Goal: Obtain resource: Download file/media

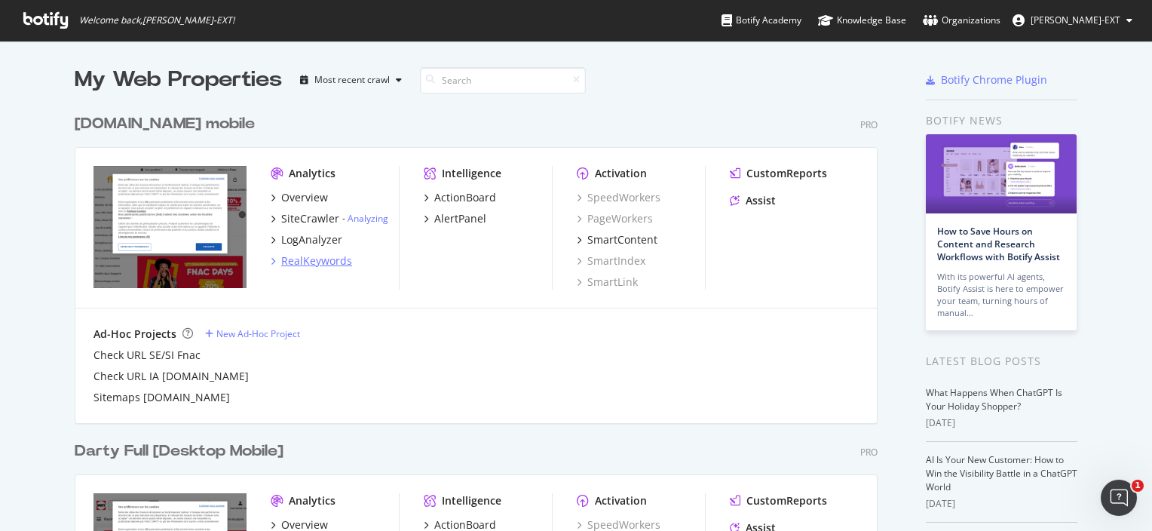
click at [323, 262] on div "RealKeywords" at bounding box center [316, 260] width 71 height 15
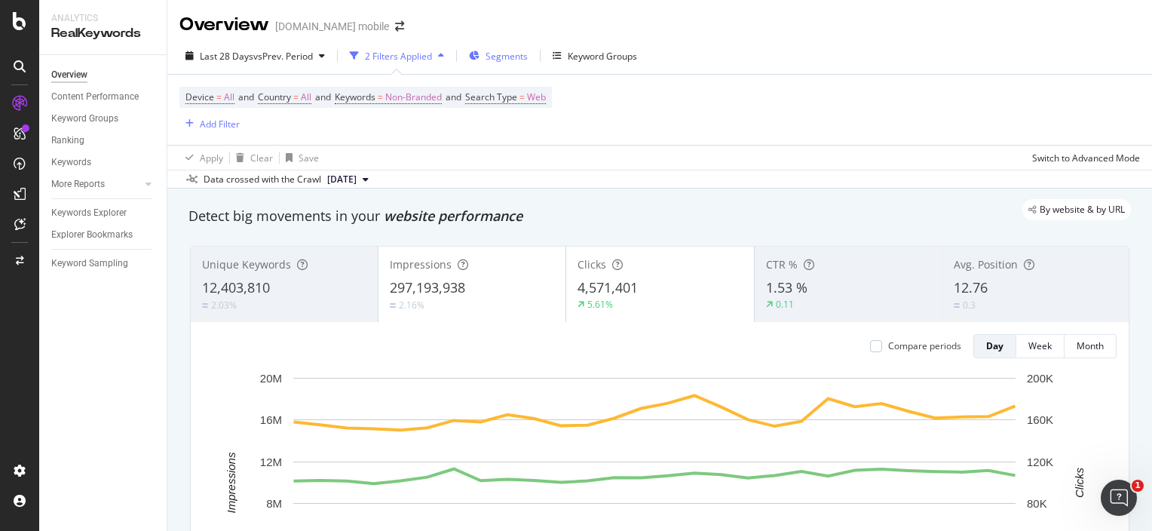
click at [508, 57] on span "Segments" at bounding box center [507, 56] width 42 height 13
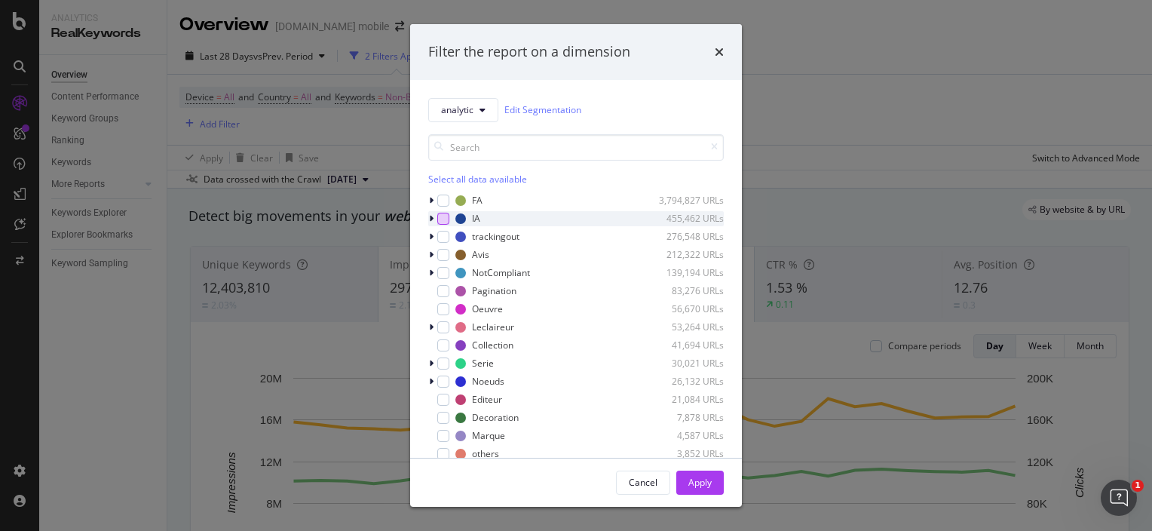
click at [440, 214] on div "modal" at bounding box center [443, 219] width 12 height 12
click at [126, 275] on div "Filter the report on a dimension analytic Edit Segmentation Select all data ava…" at bounding box center [576, 265] width 1152 height 531
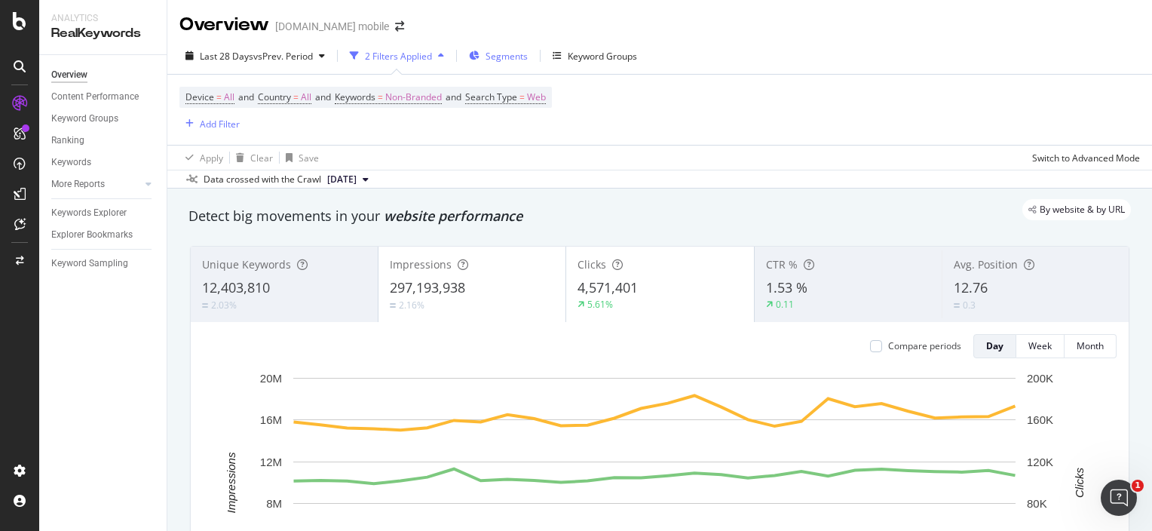
click at [512, 58] on span "Segments" at bounding box center [507, 56] width 42 height 13
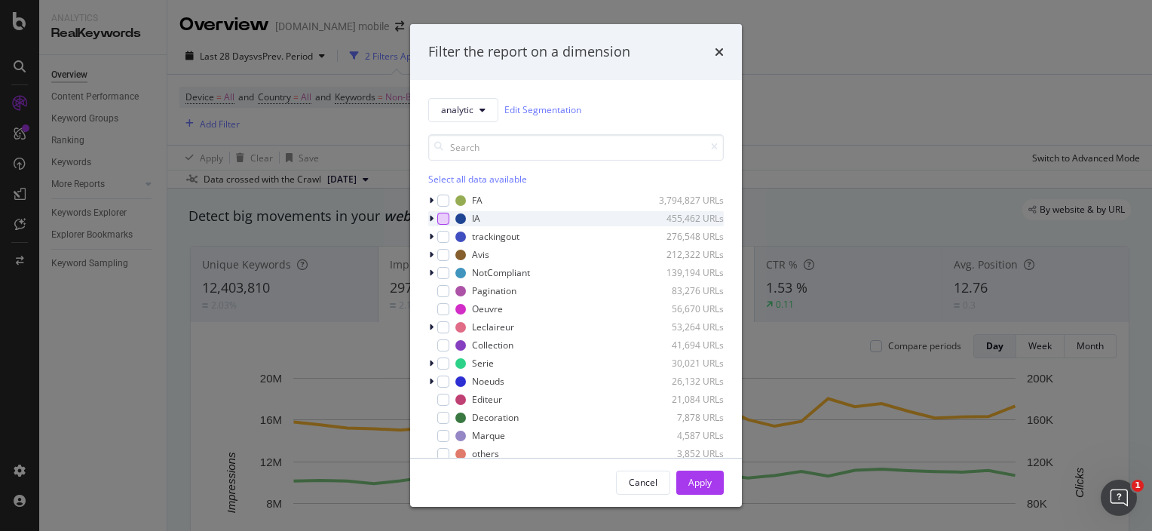
click at [441, 217] on div "modal" at bounding box center [443, 219] width 12 height 12
click at [445, 309] on div "modal" at bounding box center [443, 309] width 12 height 12
click at [449, 343] on div "Collection 41,694 URLs" at bounding box center [576, 345] width 296 height 15
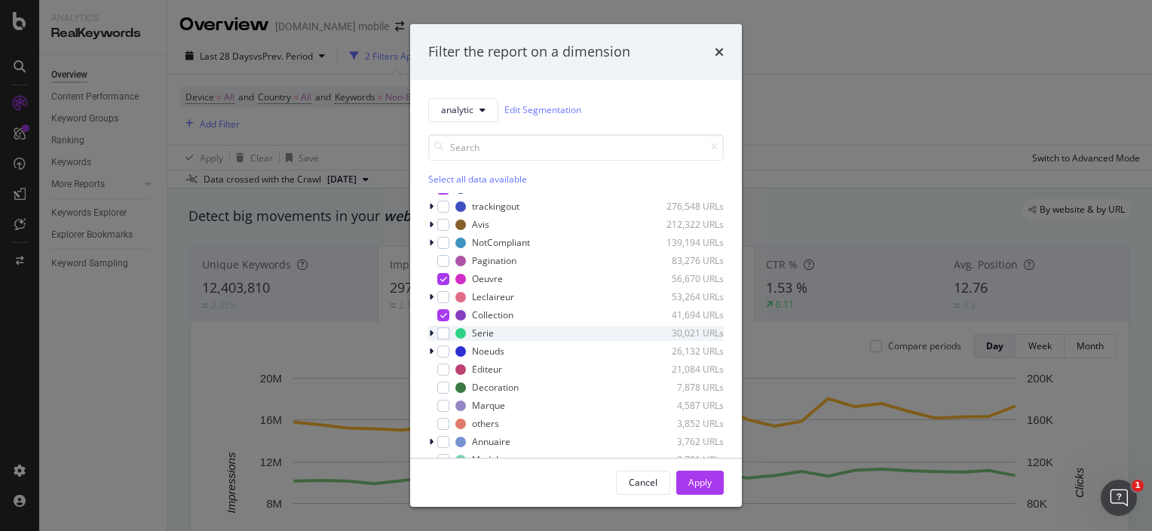
scroll to position [35, 0]
click at [443, 327] on div "modal" at bounding box center [443, 329] width 12 height 12
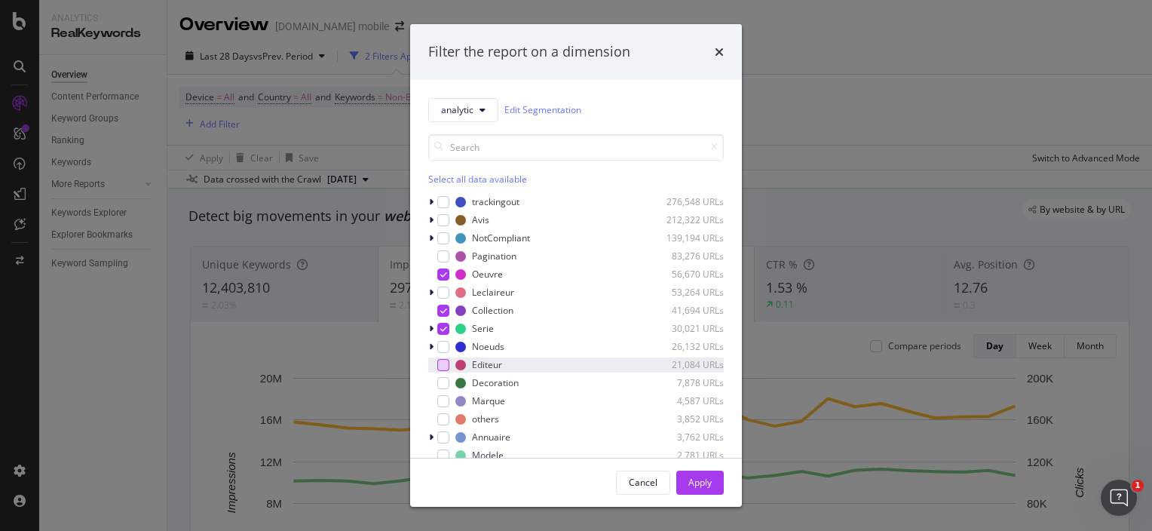
click at [447, 362] on div "modal" at bounding box center [443, 365] width 12 height 12
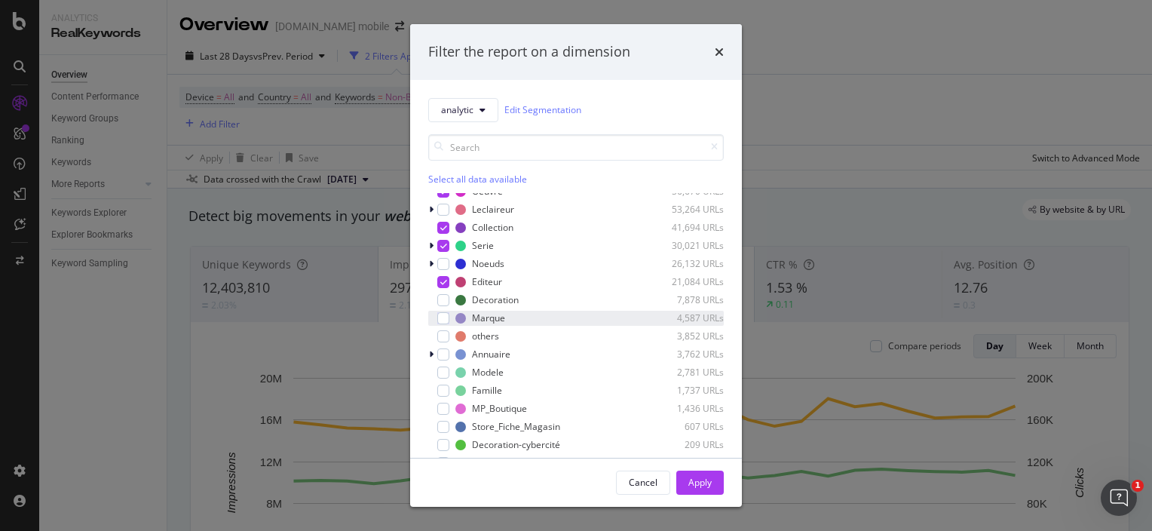
scroll to position [118, 0]
click at [449, 265] on div "Noeuds 26,132 URLs" at bounding box center [576, 263] width 296 height 15
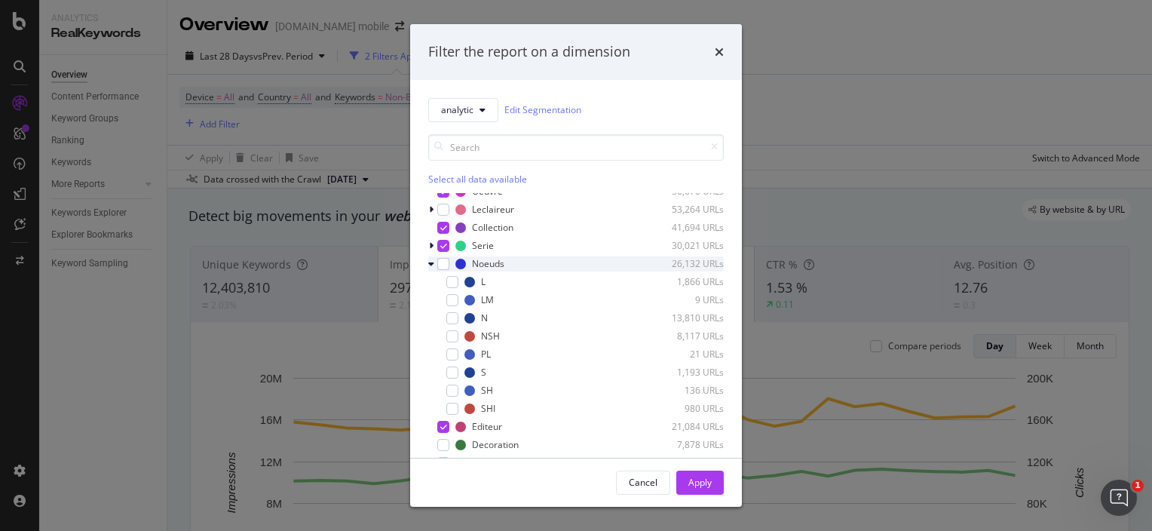
click at [449, 265] on div "Noeuds 26,132 URLs" at bounding box center [576, 263] width 296 height 15
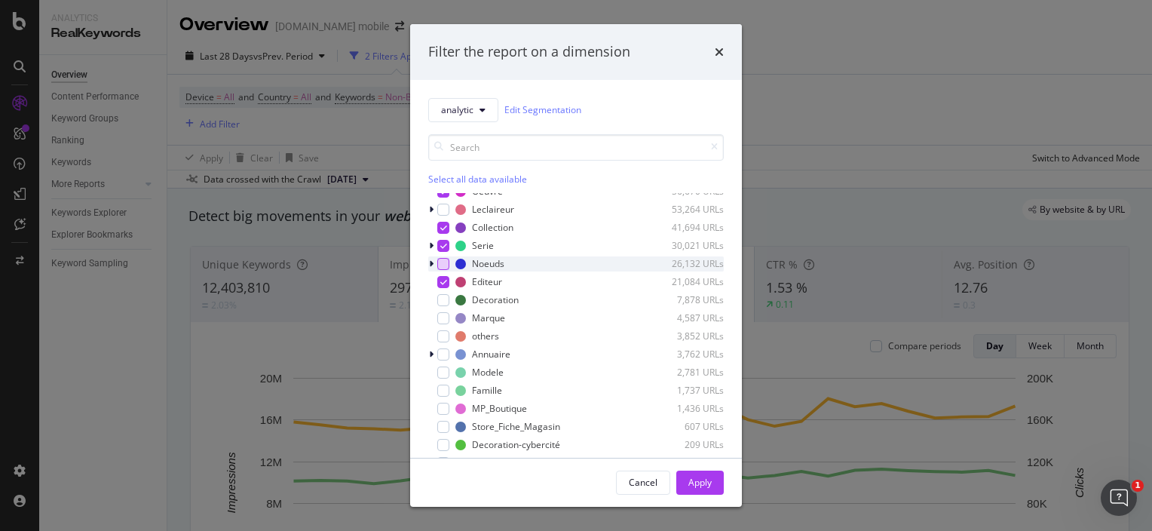
click at [439, 264] on div "modal" at bounding box center [443, 264] width 12 height 12
click at [446, 314] on div "modal" at bounding box center [443, 318] width 12 height 12
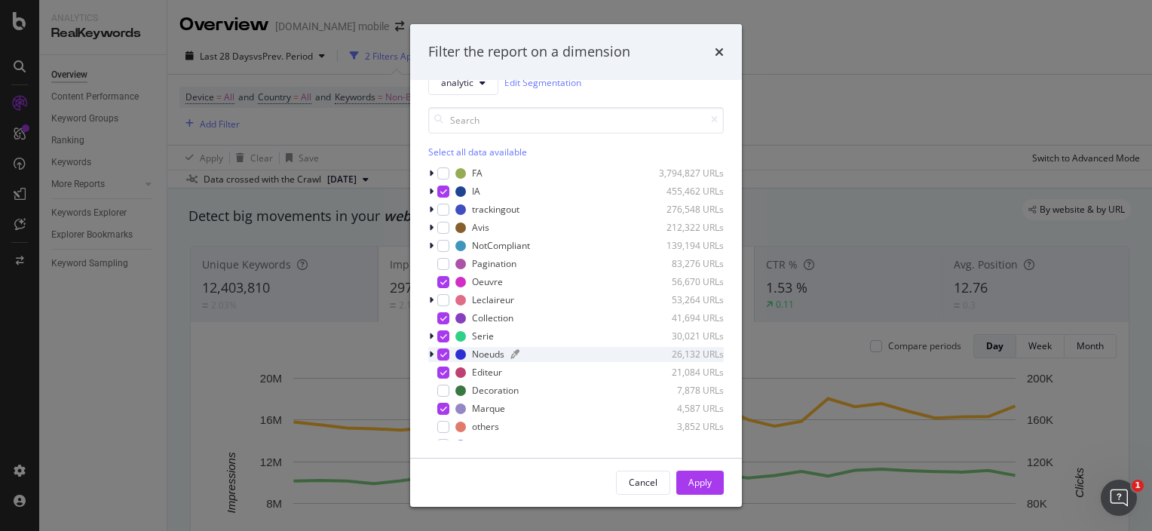
scroll to position [0, 0]
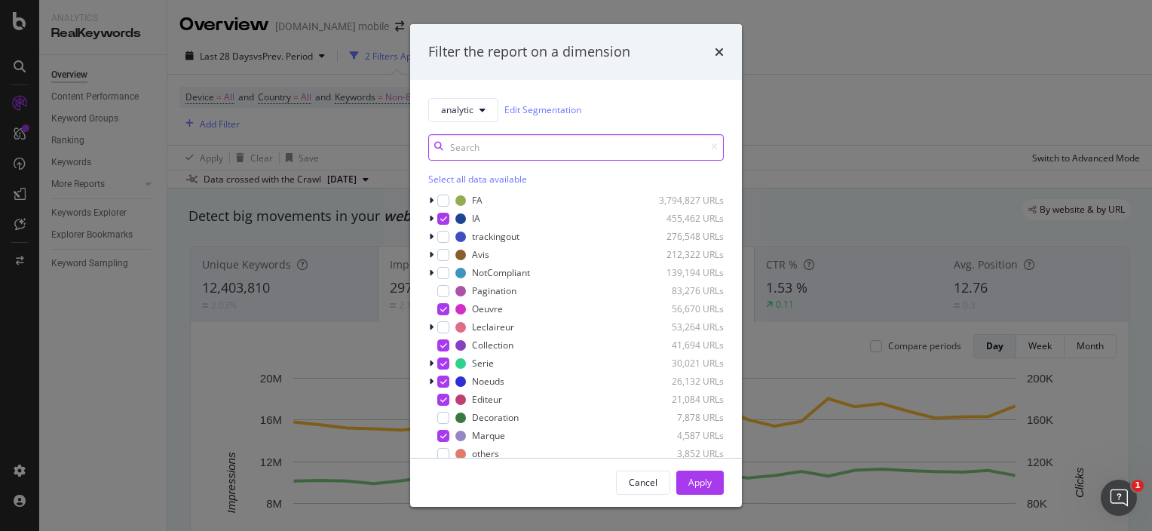
click at [486, 140] on input "modal" at bounding box center [576, 147] width 296 height 26
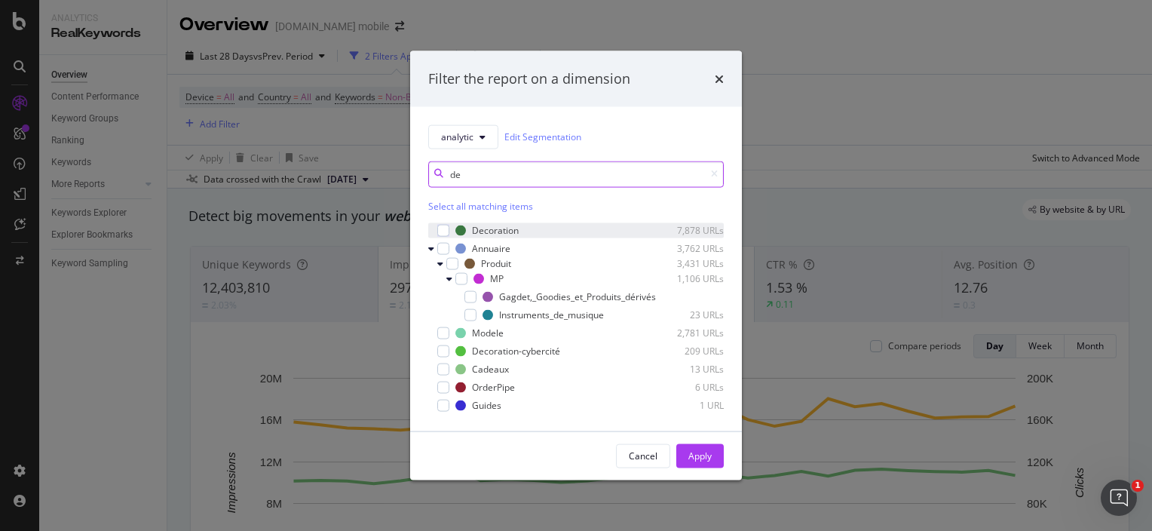
type input "de"
click at [441, 222] on div "Decoration 7,878 URLs" at bounding box center [576, 229] width 296 height 15
click at [715, 170] on icon "modal" at bounding box center [714, 174] width 7 height 9
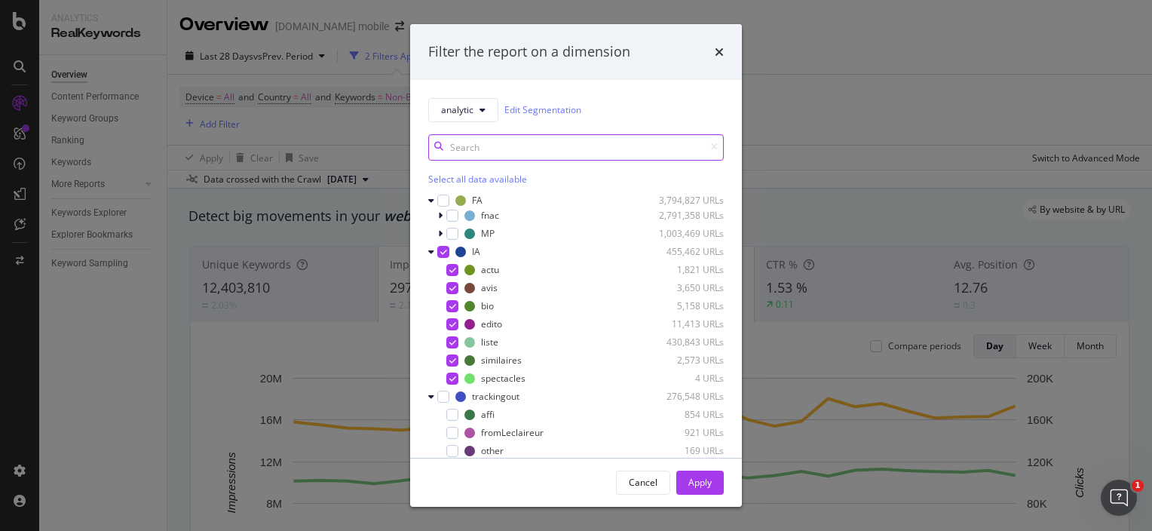
click at [632, 153] on input "modal" at bounding box center [576, 147] width 296 height 26
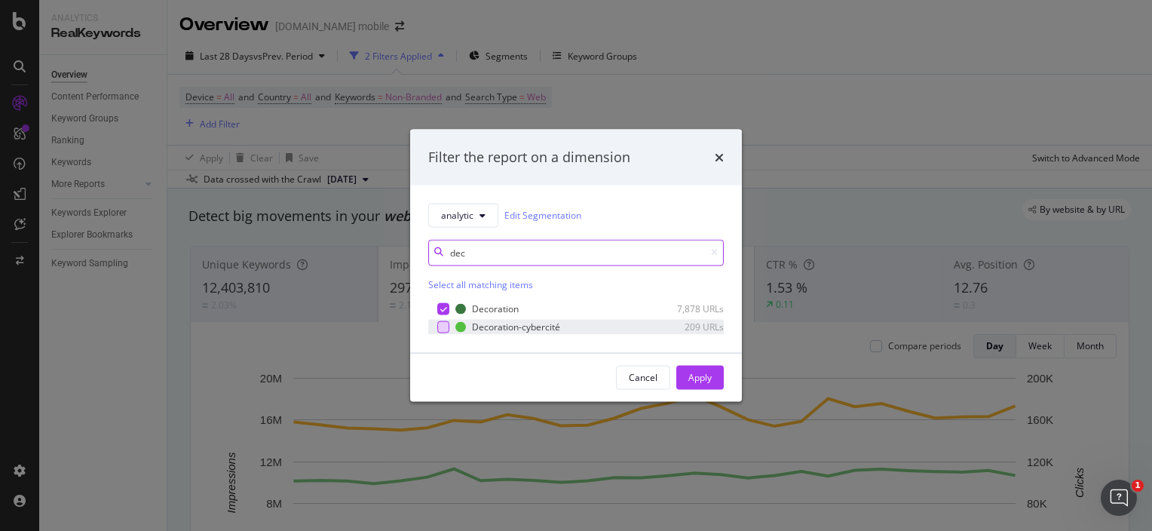
type input "dec"
click at [446, 326] on div "modal" at bounding box center [443, 327] width 12 height 12
click at [555, 244] on input "dec" at bounding box center [576, 252] width 296 height 26
click at [714, 250] on icon "modal" at bounding box center [714, 252] width 7 height 9
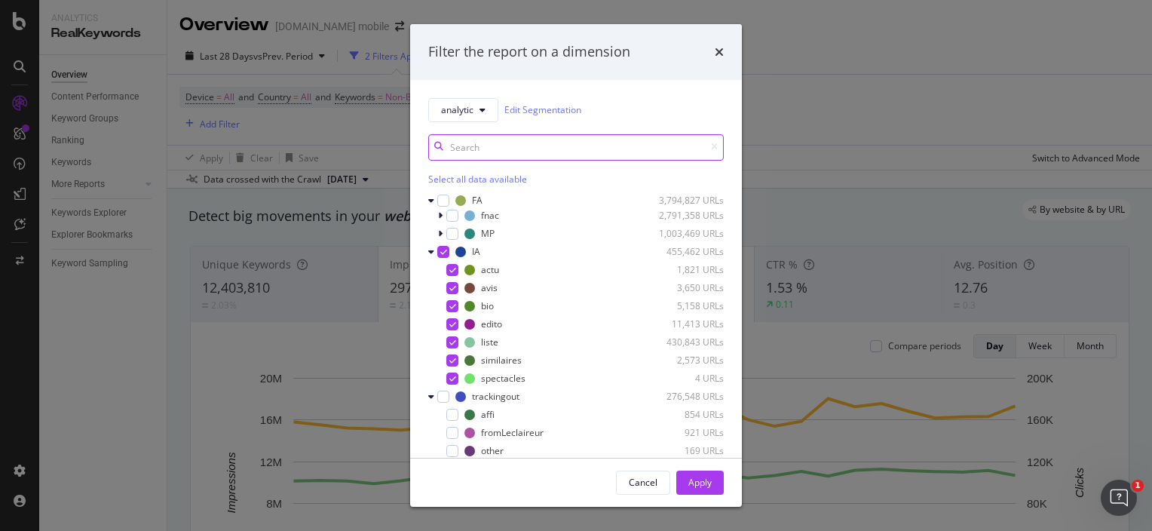
click at [606, 150] on input "modal" at bounding box center [576, 147] width 296 height 26
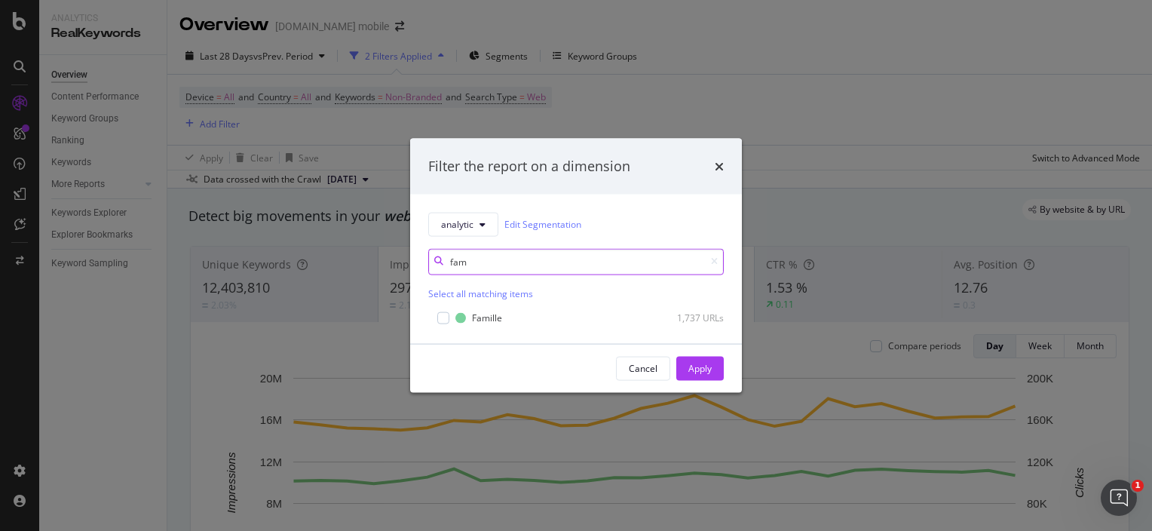
type input "fam"
click at [483, 308] on div "Famille 1,737 URLs" at bounding box center [576, 316] width 296 height 18
click at [449, 317] on div "Famille 1,737 URLs" at bounding box center [576, 317] width 296 height 15
click at [713, 262] on icon "modal" at bounding box center [714, 261] width 7 height 9
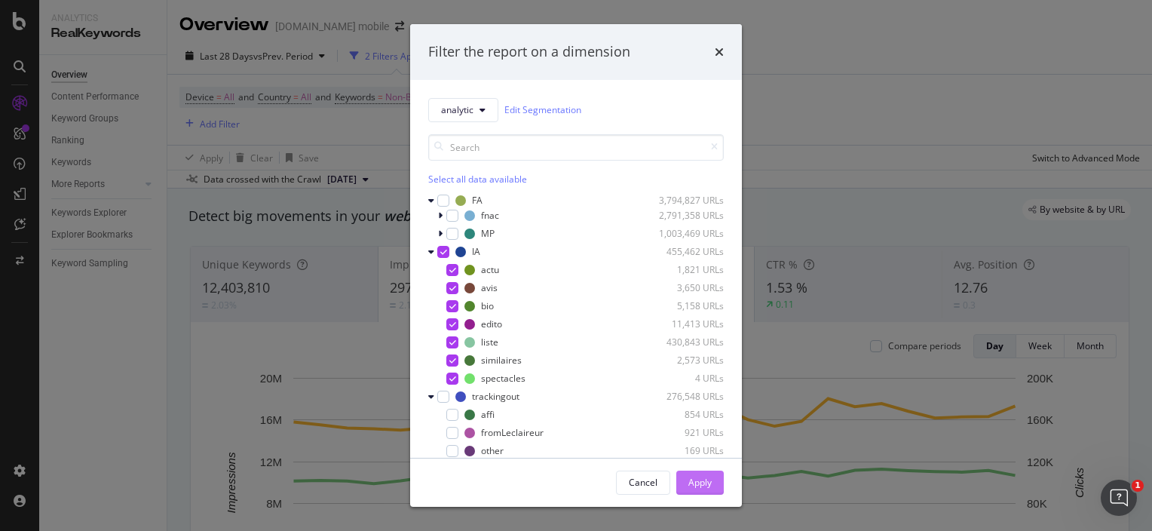
click at [706, 480] on div "Apply" at bounding box center [700, 482] width 23 height 13
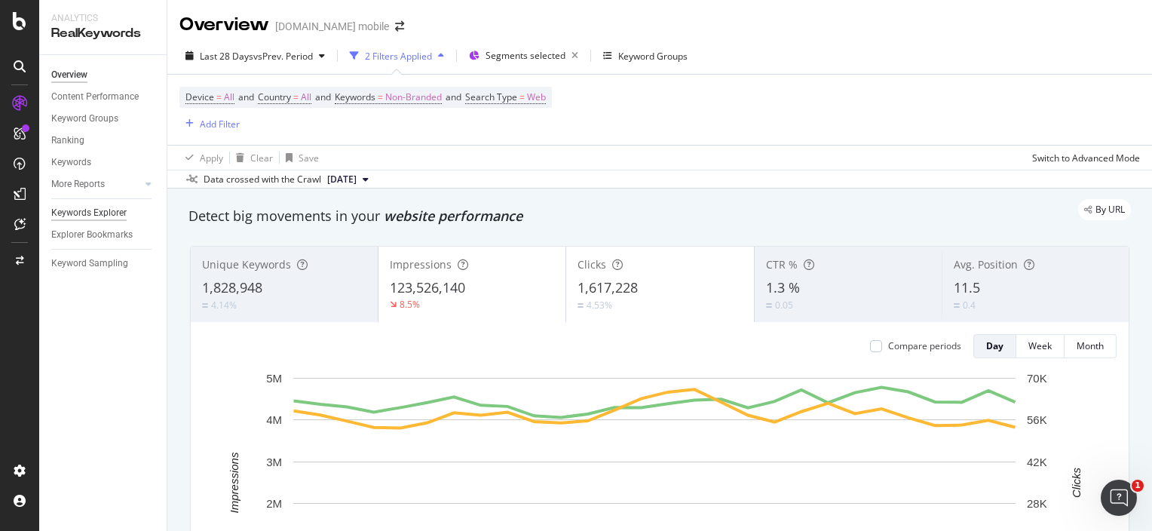
click at [111, 214] on div "Keywords Explorer" at bounding box center [88, 213] width 75 height 16
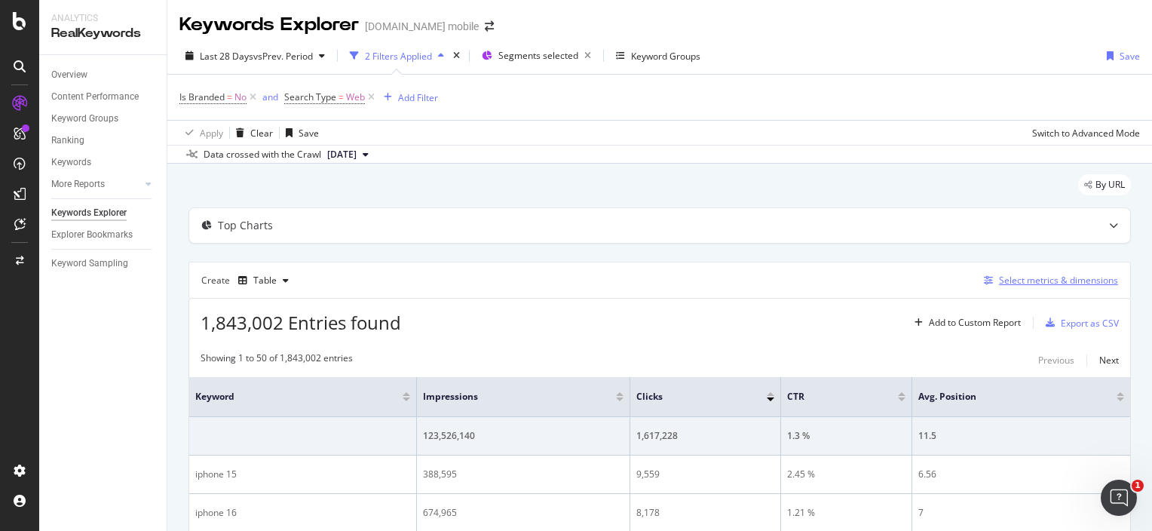
click at [999, 284] on div "Select metrics & dimensions" at bounding box center [1058, 280] width 119 height 13
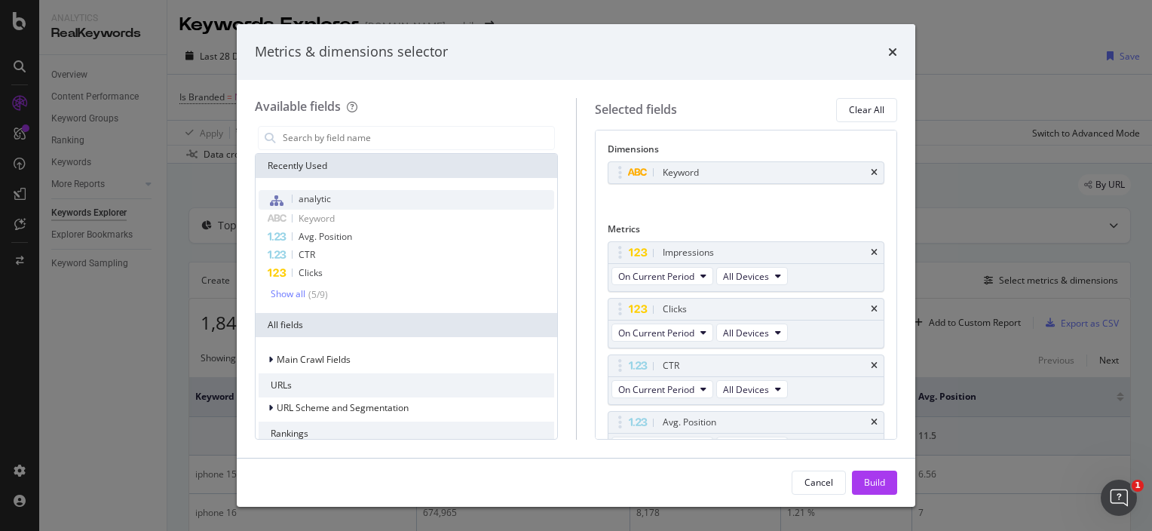
click at [373, 204] on div "analytic" at bounding box center [407, 200] width 296 height 20
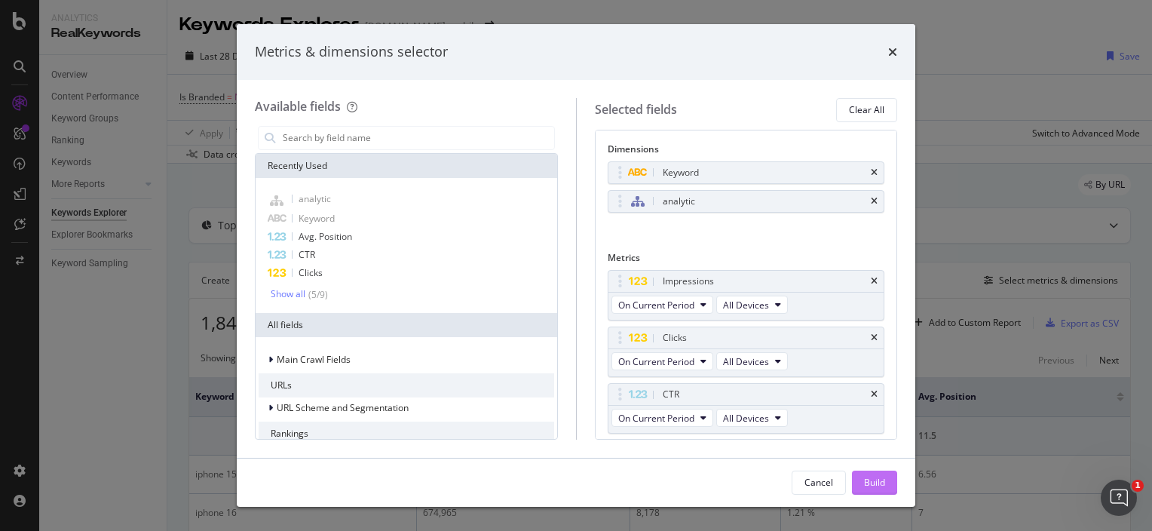
click at [877, 476] on div "Build" at bounding box center [874, 482] width 21 height 13
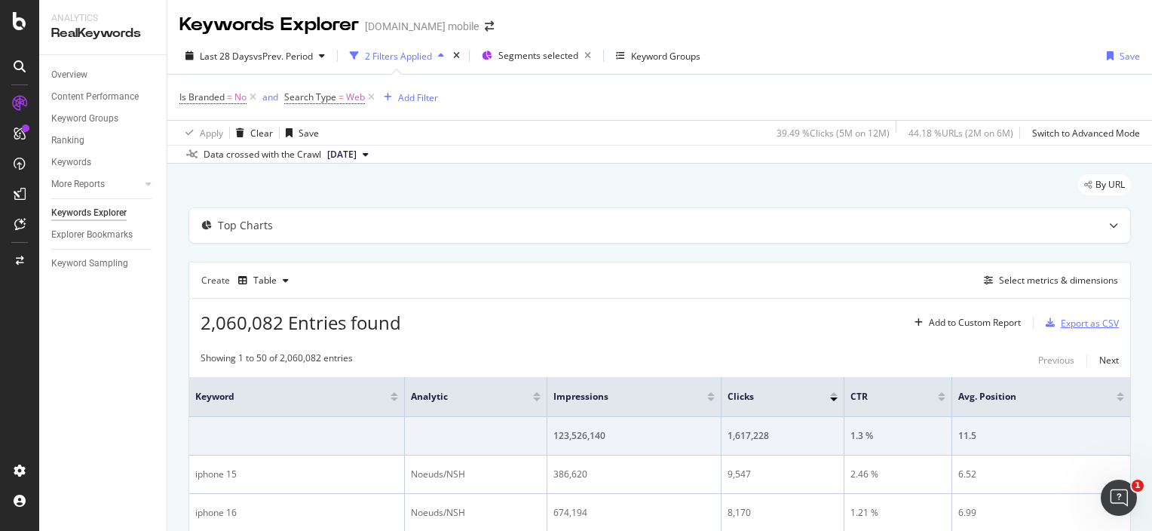
click at [1083, 318] on div "Export as CSV" at bounding box center [1090, 323] width 58 height 13
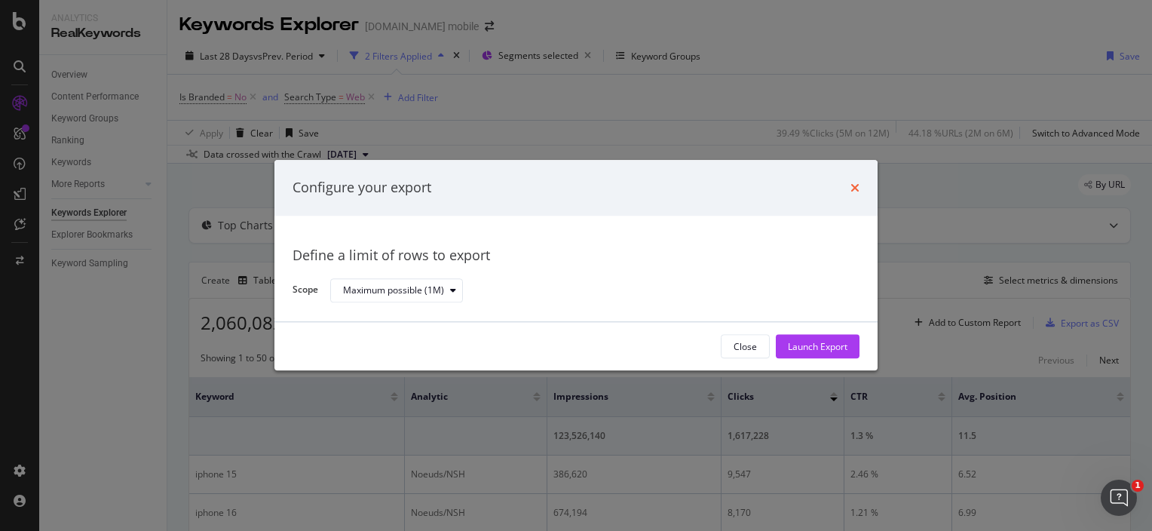
click at [851, 186] on icon "times" at bounding box center [855, 188] width 9 height 12
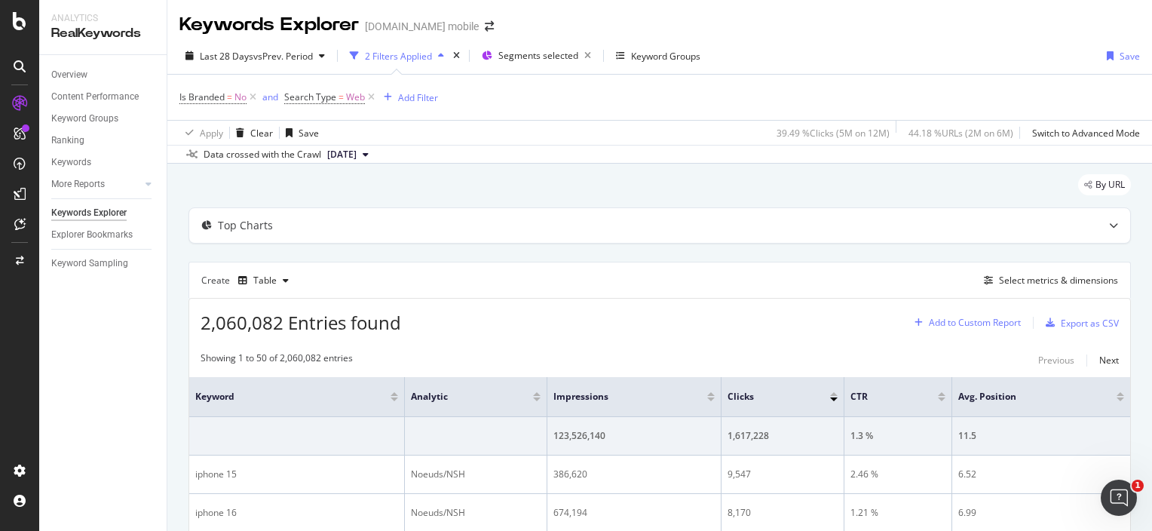
click at [956, 327] on div "Add to Custom Report" at bounding box center [975, 322] width 92 height 9
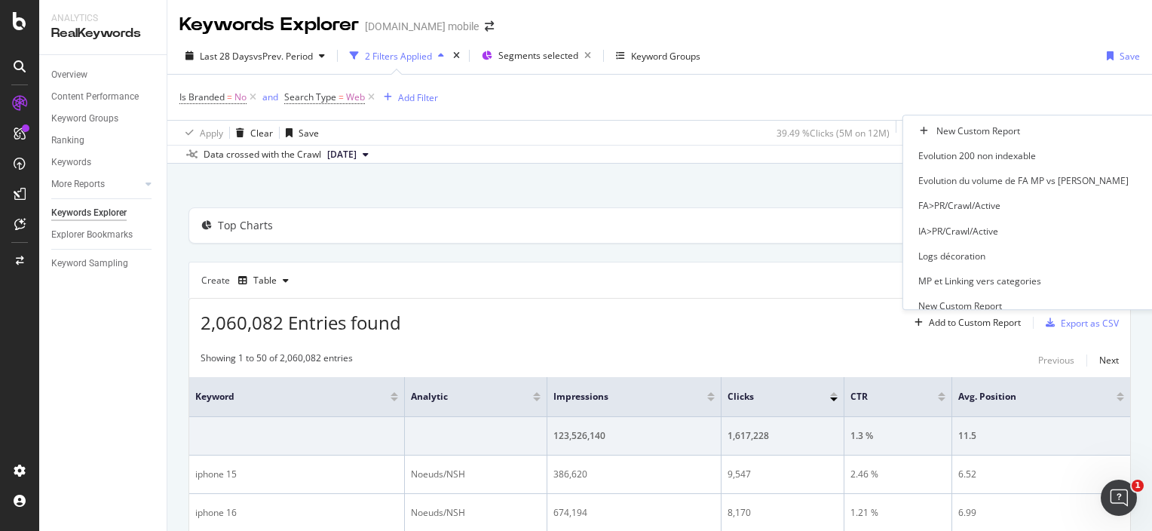
click at [970, 361] on div "Showing 1 to 50 of 2,060,082 entries Previous Next" at bounding box center [659, 360] width 941 height 18
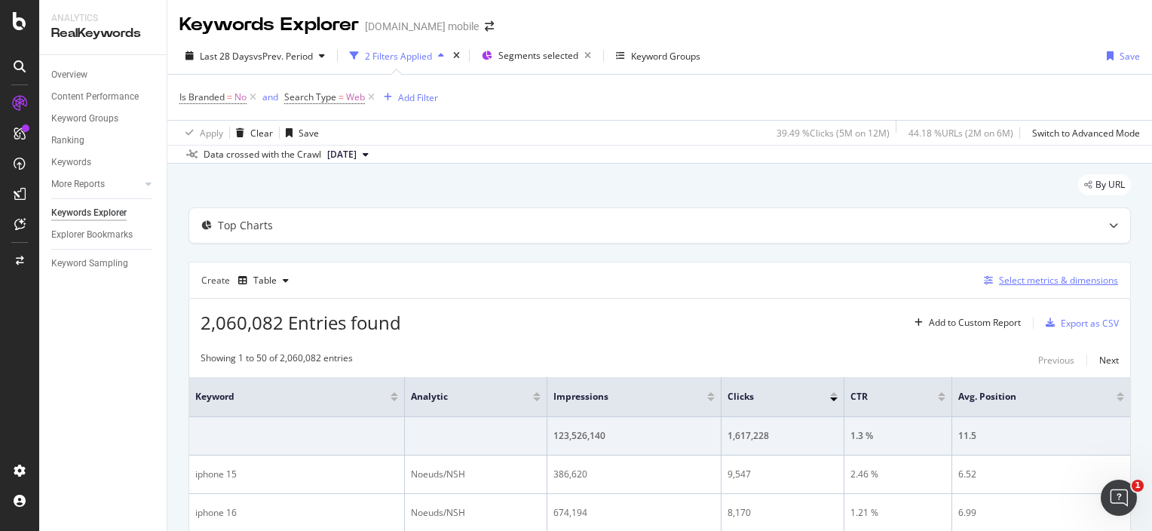
click at [1026, 281] on div "Select metrics & dimensions" at bounding box center [1058, 280] width 119 height 13
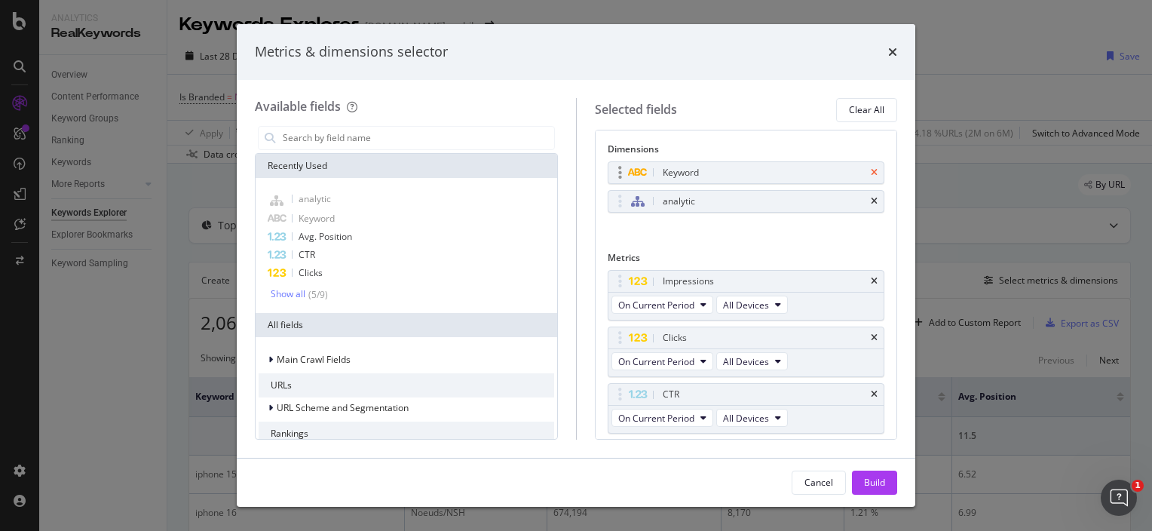
click at [871, 172] on icon "times" at bounding box center [874, 172] width 7 height 9
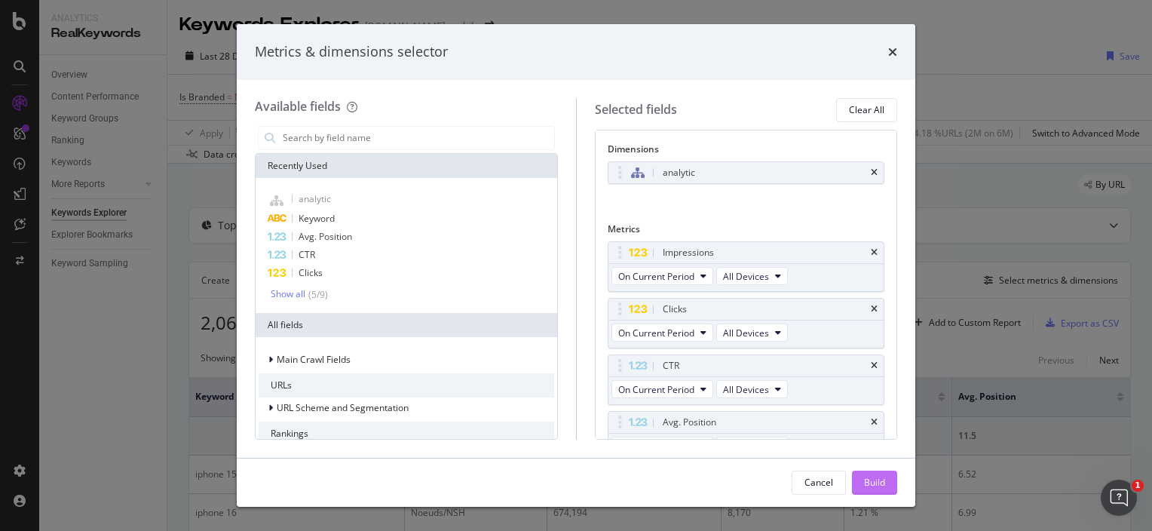
click at [883, 475] on div "Build" at bounding box center [874, 482] width 21 height 23
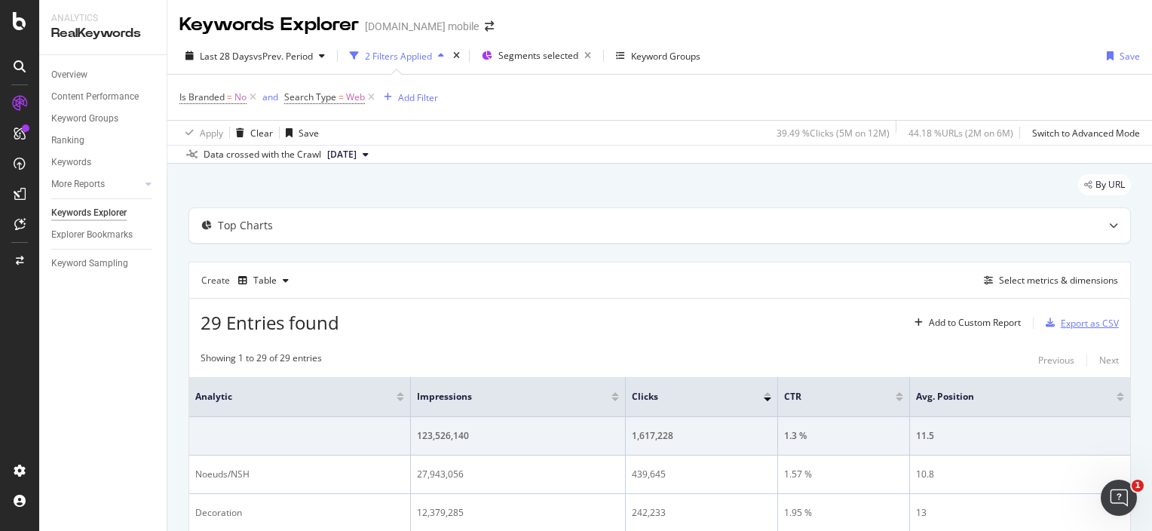
click at [1080, 321] on div "Export as CSV" at bounding box center [1090, 323] width 58 height 13
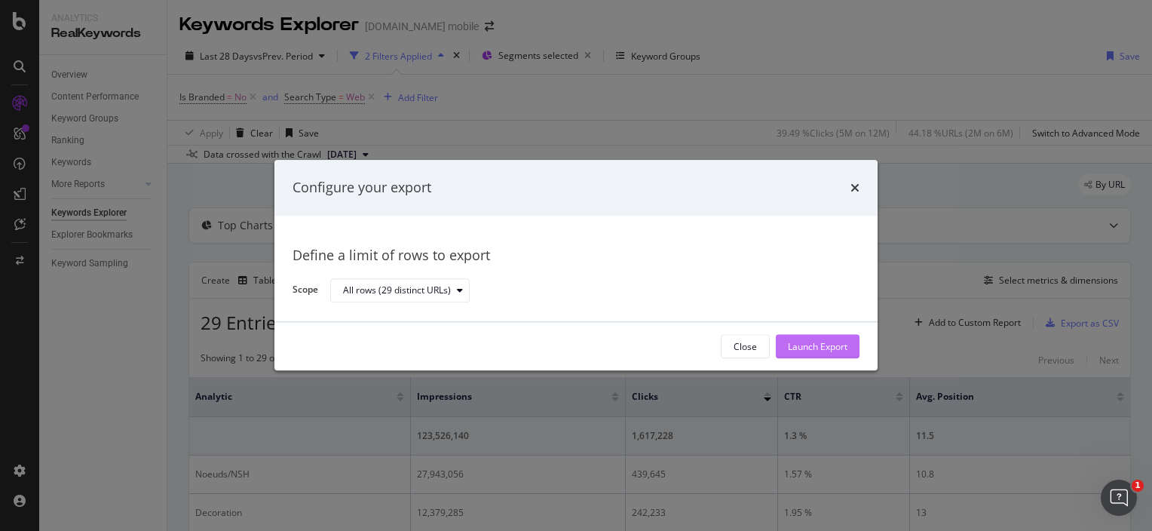
click at [817, 343] on div "Launch Export" at bounding box center [818, 346] width 60 height 13
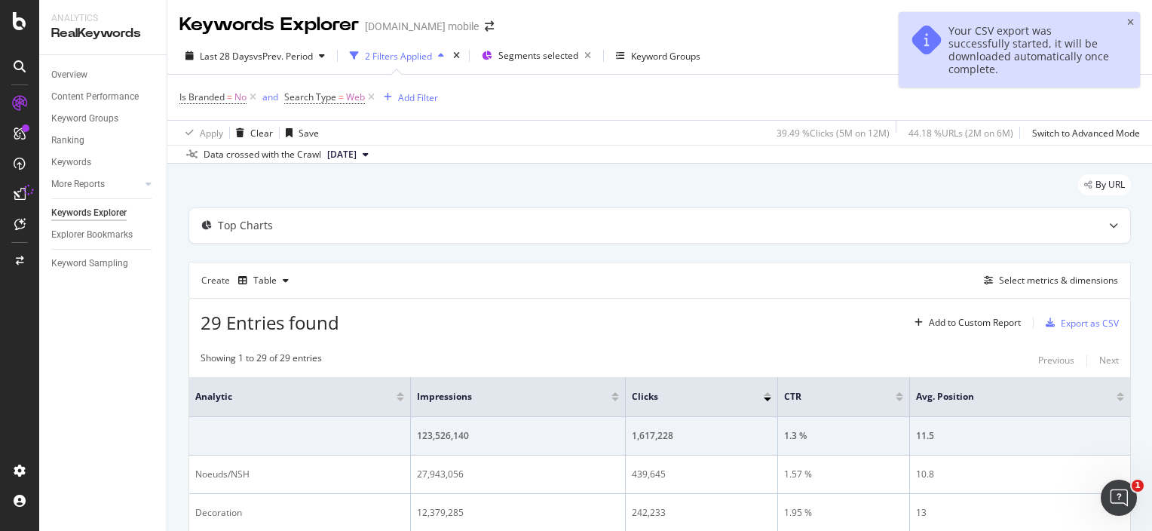
click at [982, 44] on div "Your CSV export was successfully started, it will be downloaded automatically o…" at bounding box center [1031, 49] width 164 height 51
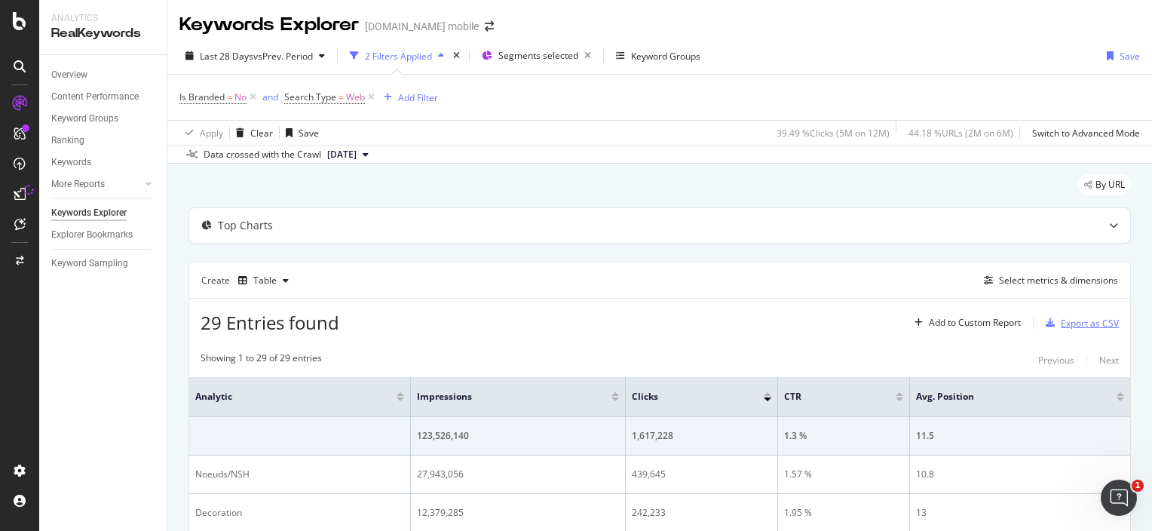
click at [1072, 318] on div "Export as CSV" at bounding box center [1090, 323] width 58 height 13
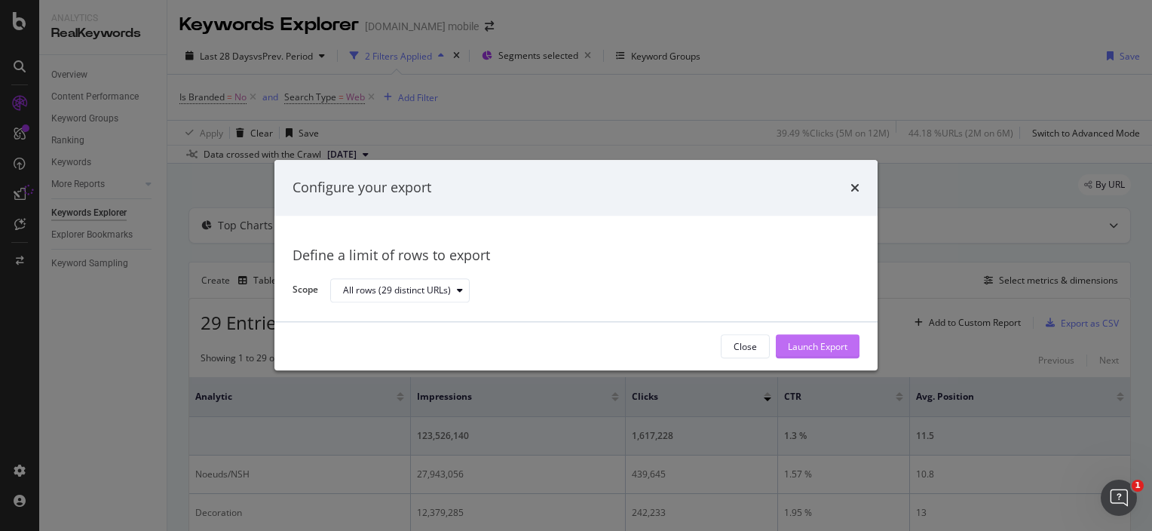
click at [832, 342] on div "Launch Export" at bounding box center [818, 346] width 60 height 13
